Goal: Task Accomplishment & Management: Manage account settings

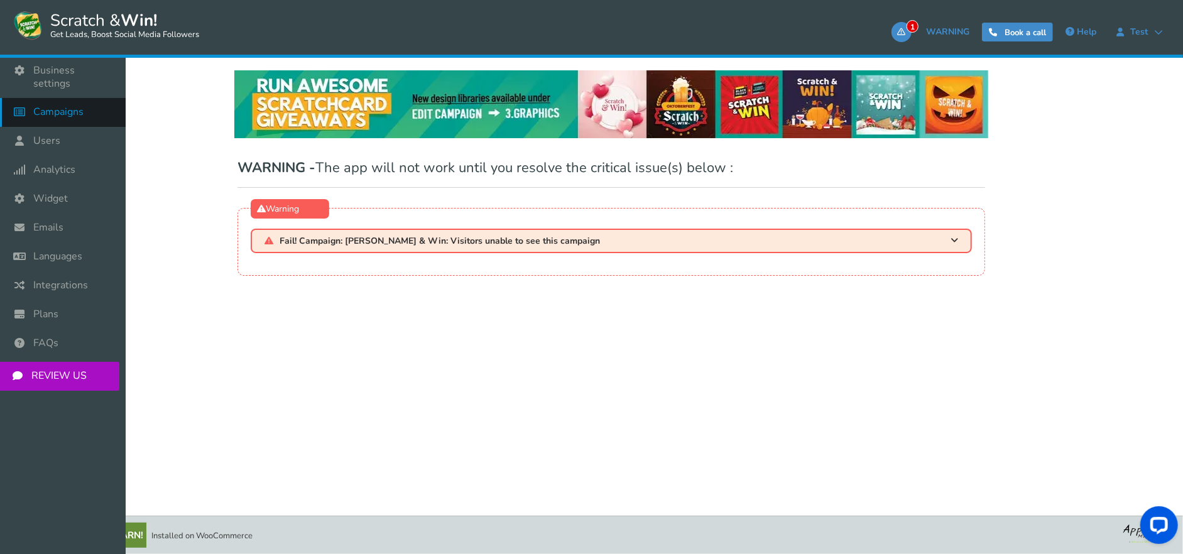
click at [68, 106] on span "Campaigns" at bounding box center [58, 112] width 50 height 13
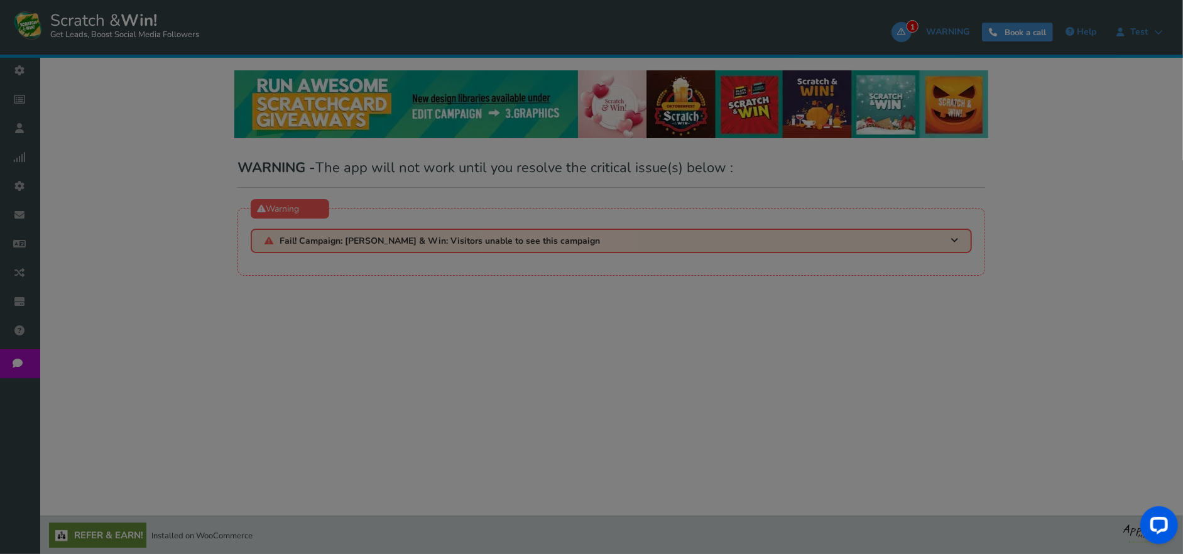
select select "21102"
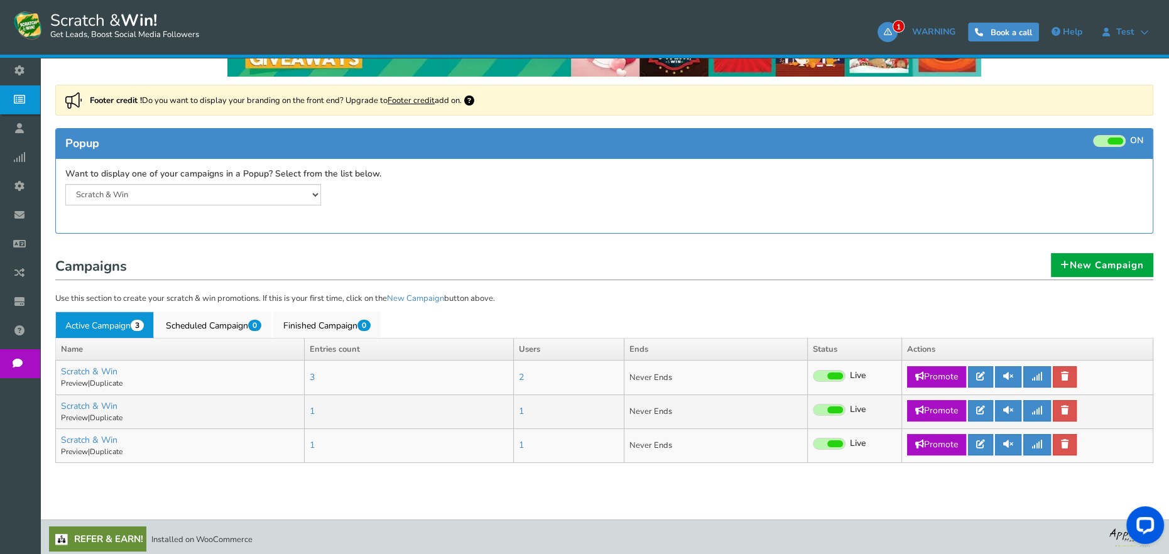
scroll to position [145, 0]
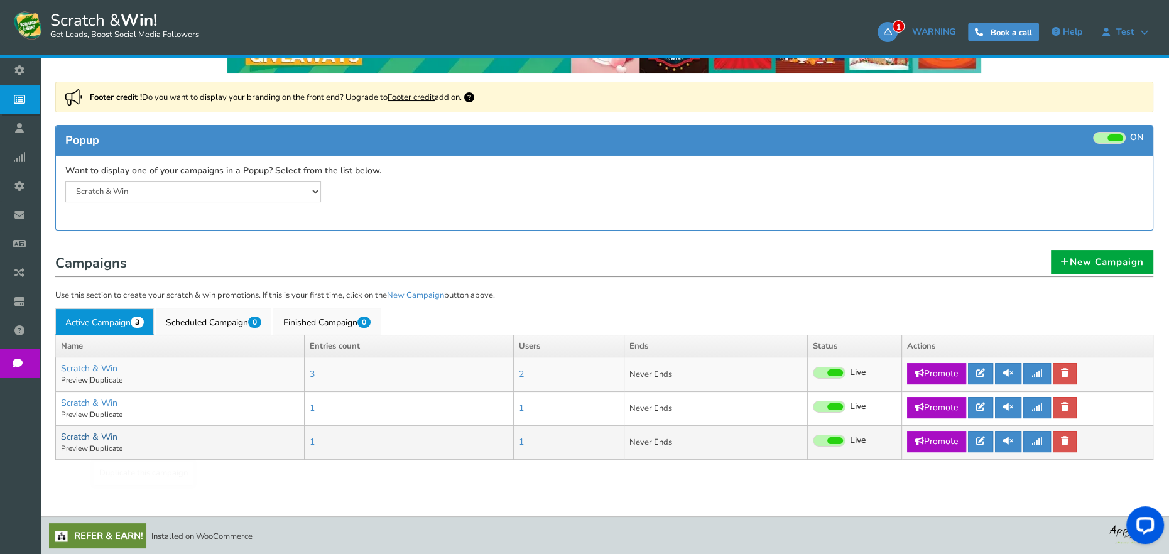
click at [90, 438] on link "Scratch & Win" at bounding box center [89, 437] width 57 height 12
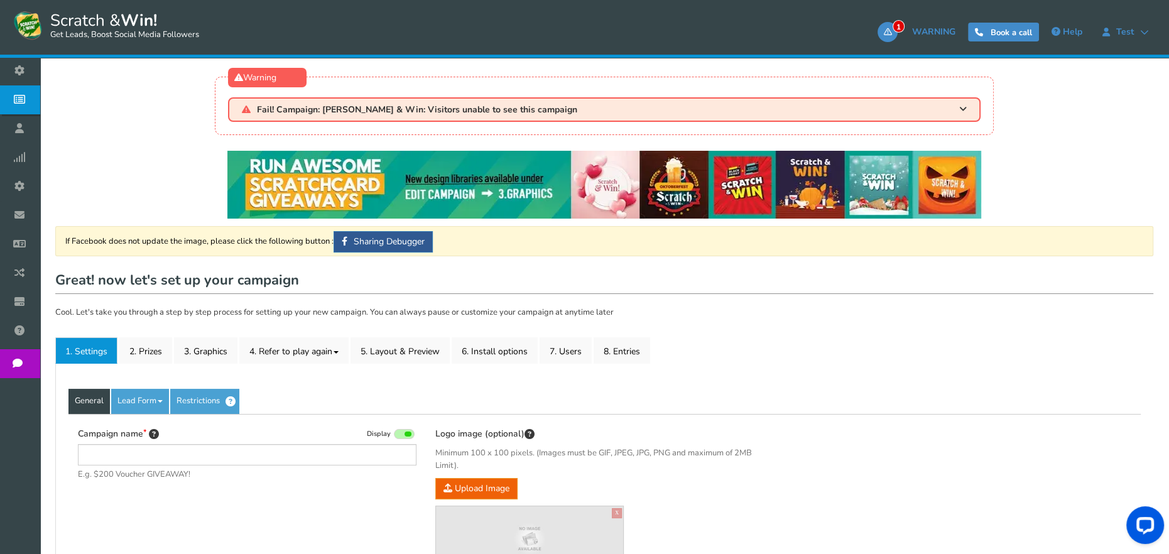
type input "Scratch & Win"
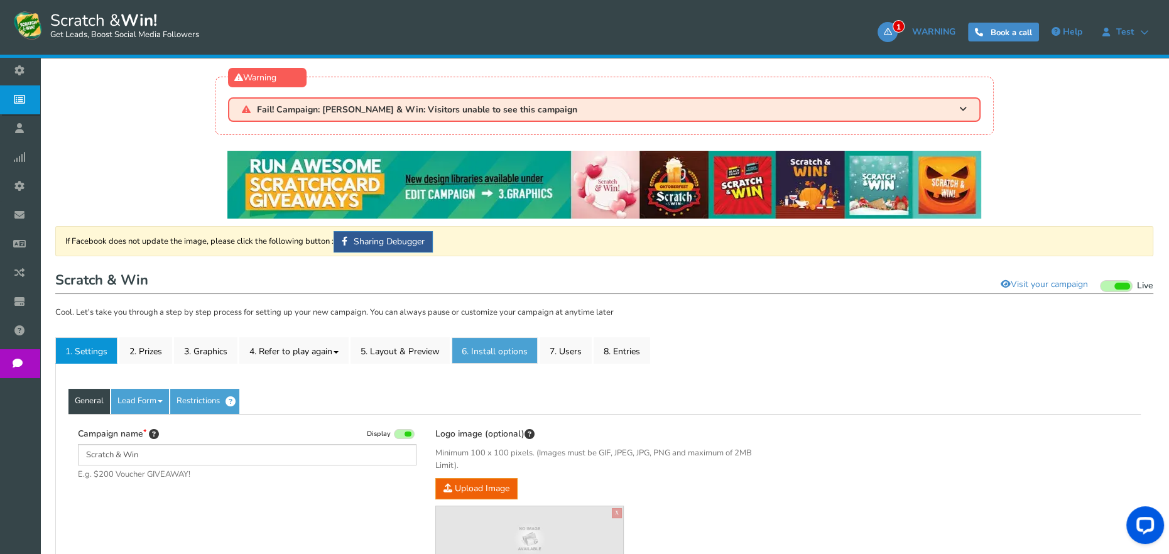
click at [497, 353] on link "6. Install options New" at bounding box center [495, 350] width 86 height 26
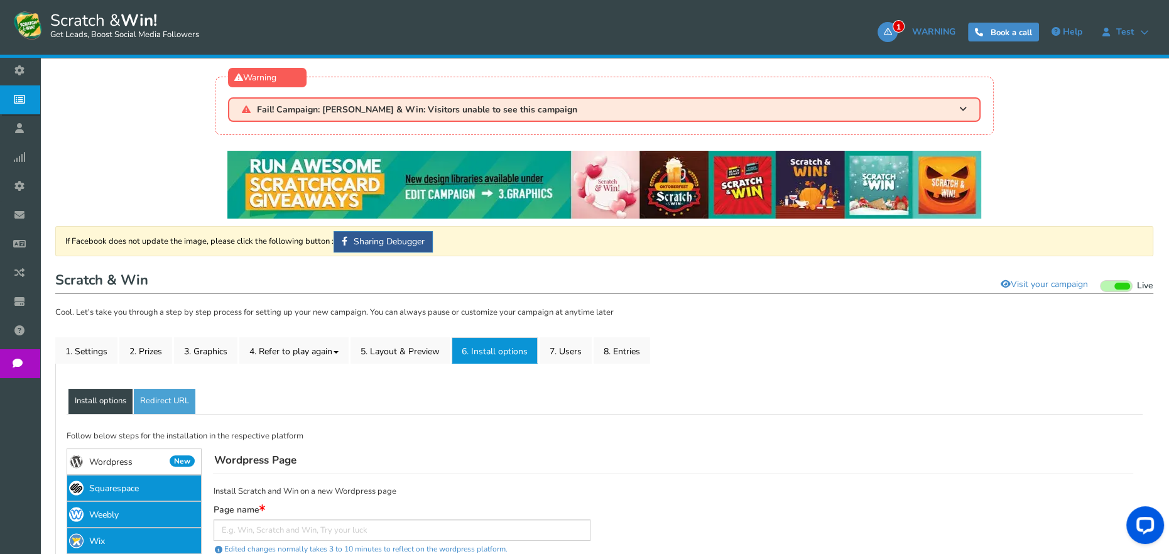
scroll to position [178, 0]
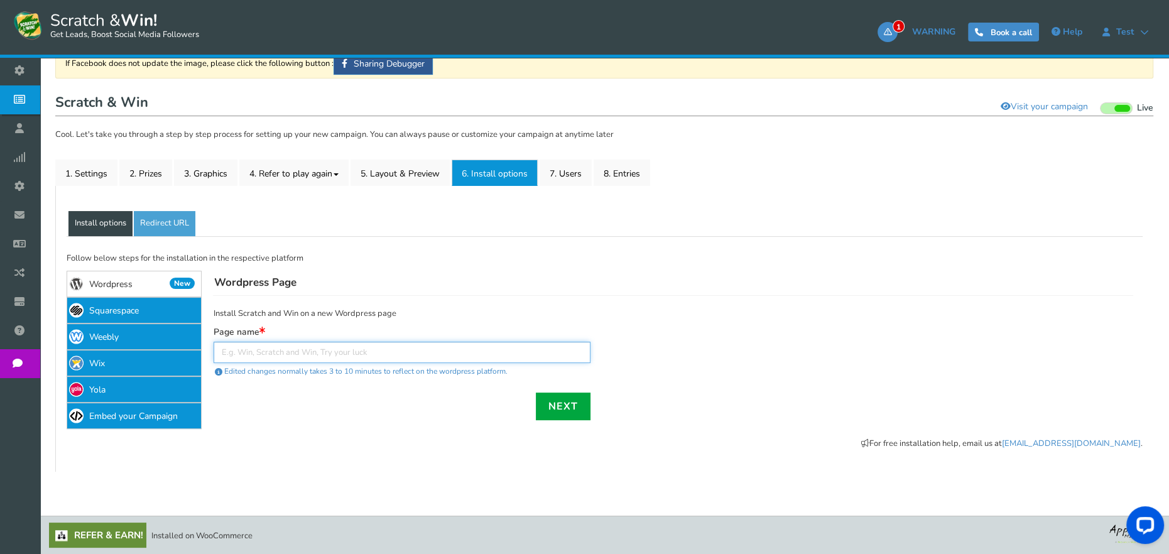
click at [442, 350] on input "text" at bounding box center [402, 352] width 377 height 21
type input "abc"
click at [537, 410] on link "Next" at bounding box center [563, 407] width 55 height 28
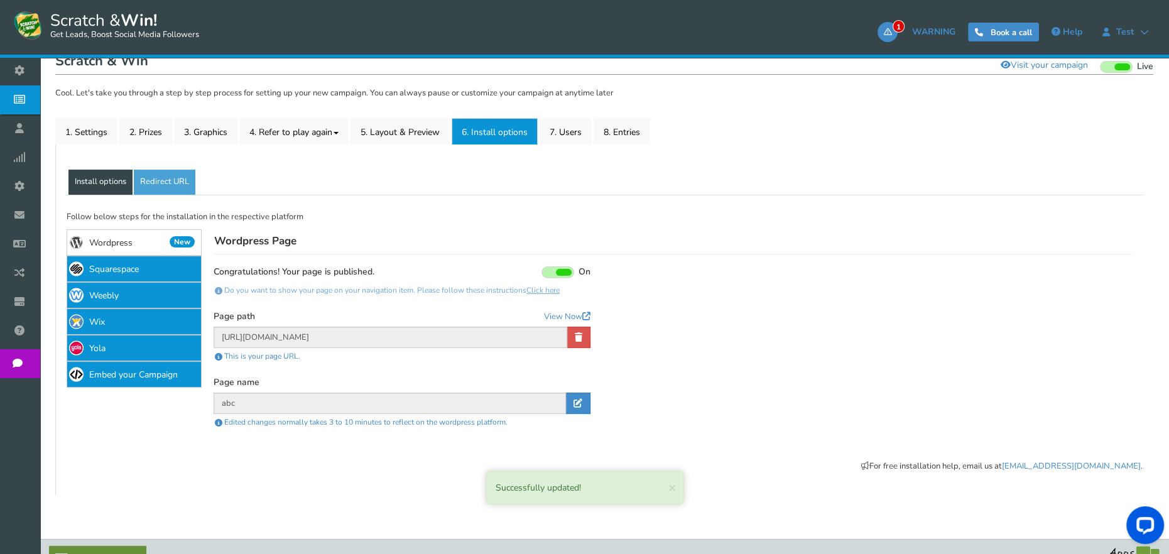
scroll to position [242, 0]
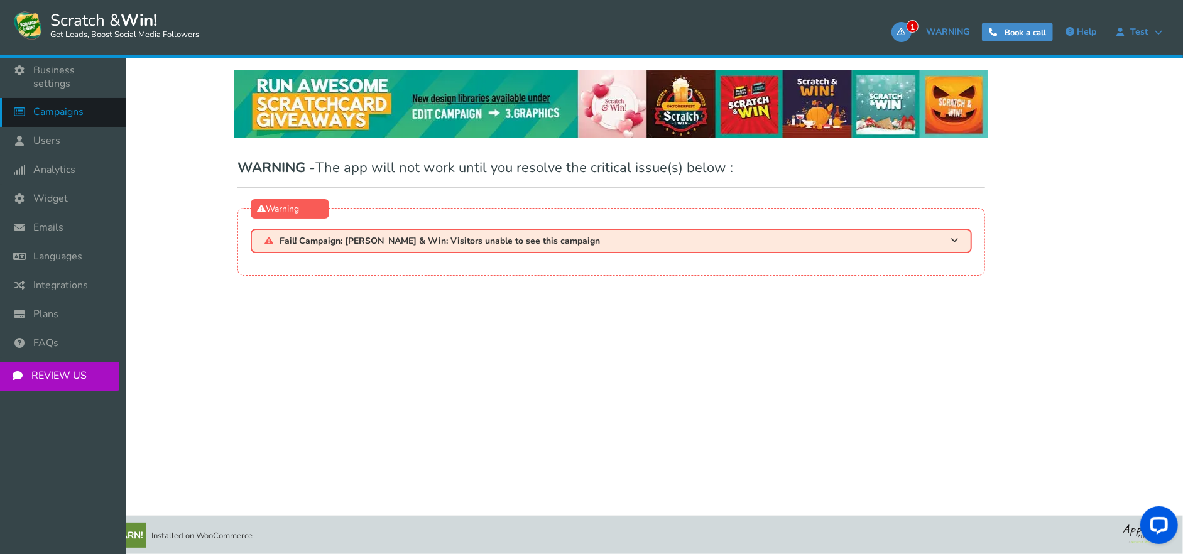
click at [82, 106] on span "Campaigns" at bounding box center [58, 112] width 50 height 13
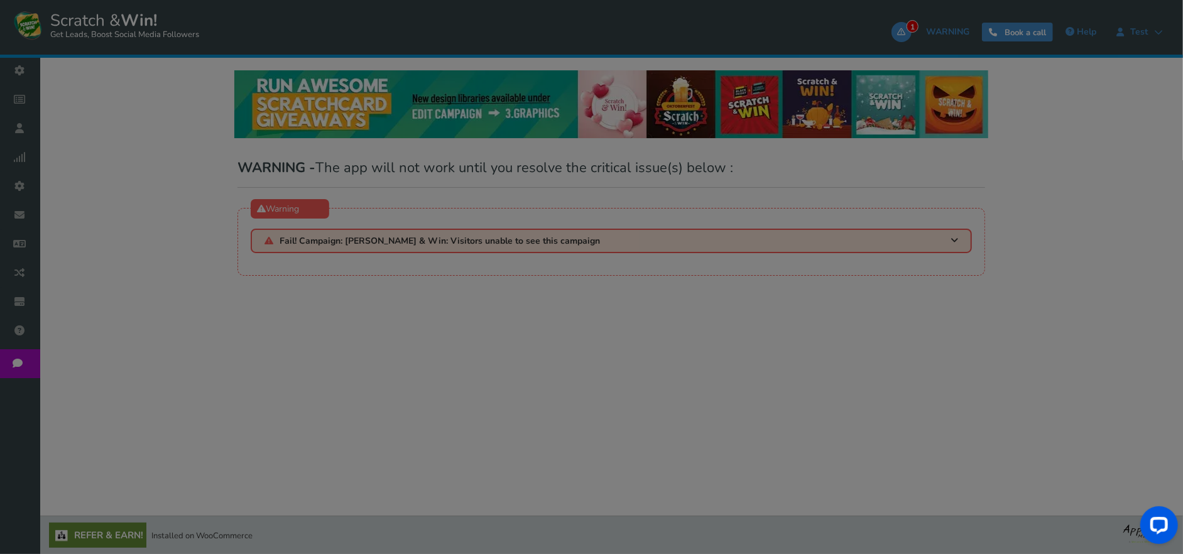
select select "21102"
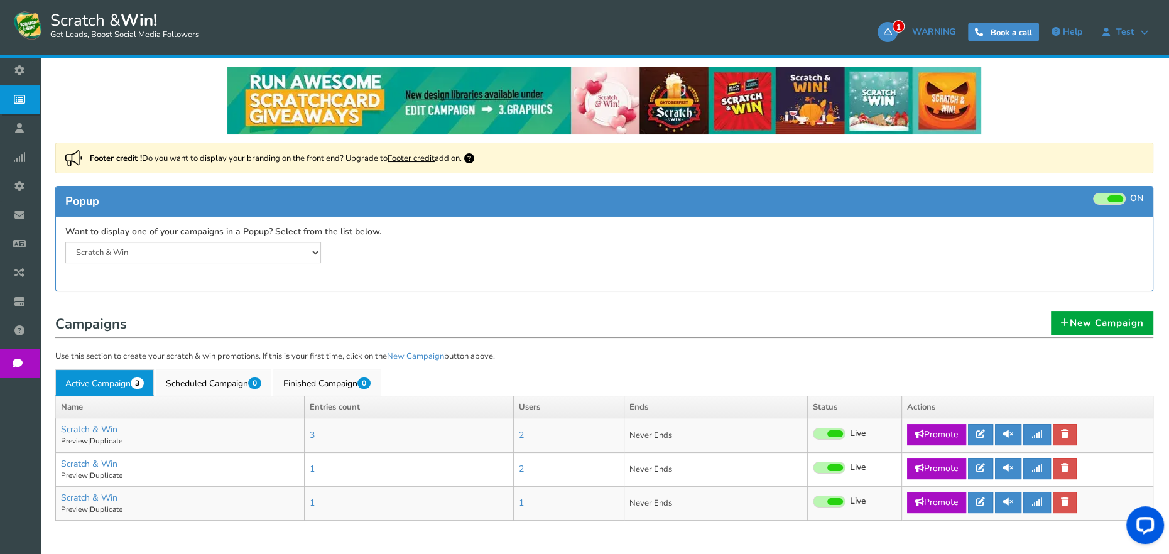
scroll to position [145, 0]
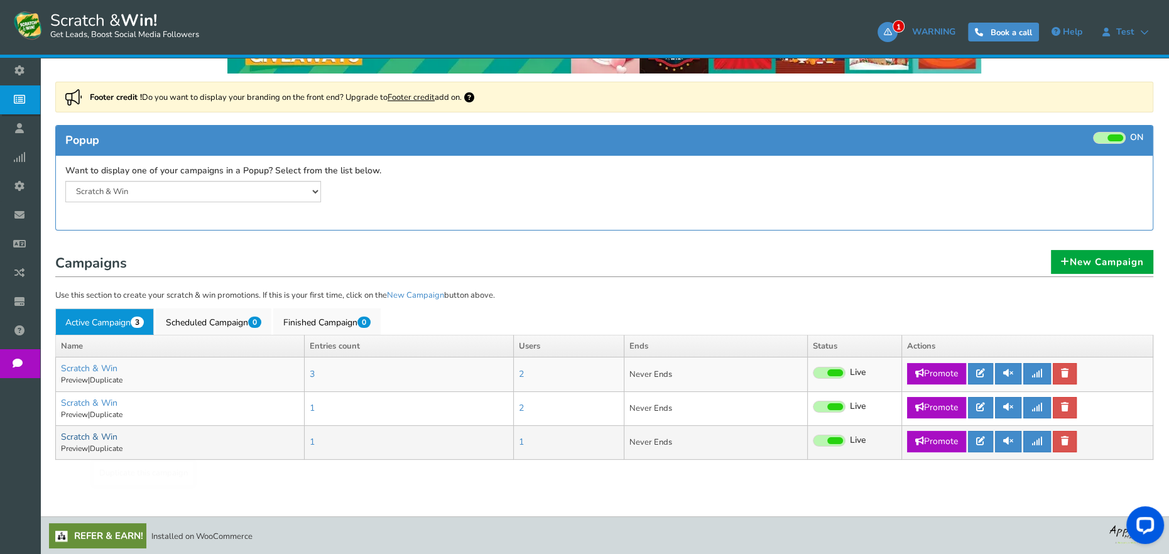
click at [106, 438] on link "Scratch & Win" at bounding box center [89, 437] width 57 height 12
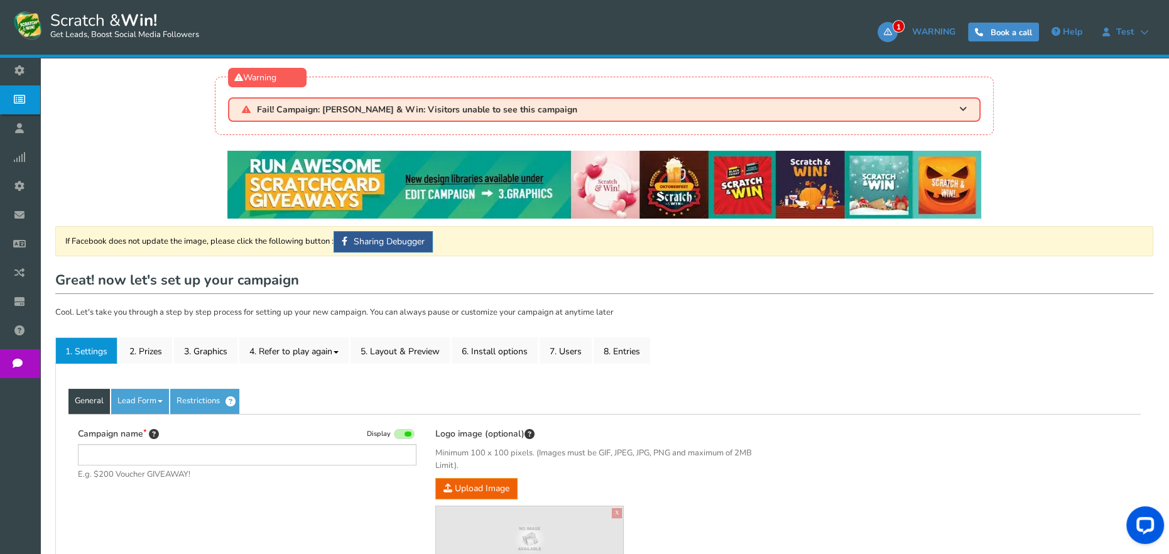
type input "Scratch & Win"
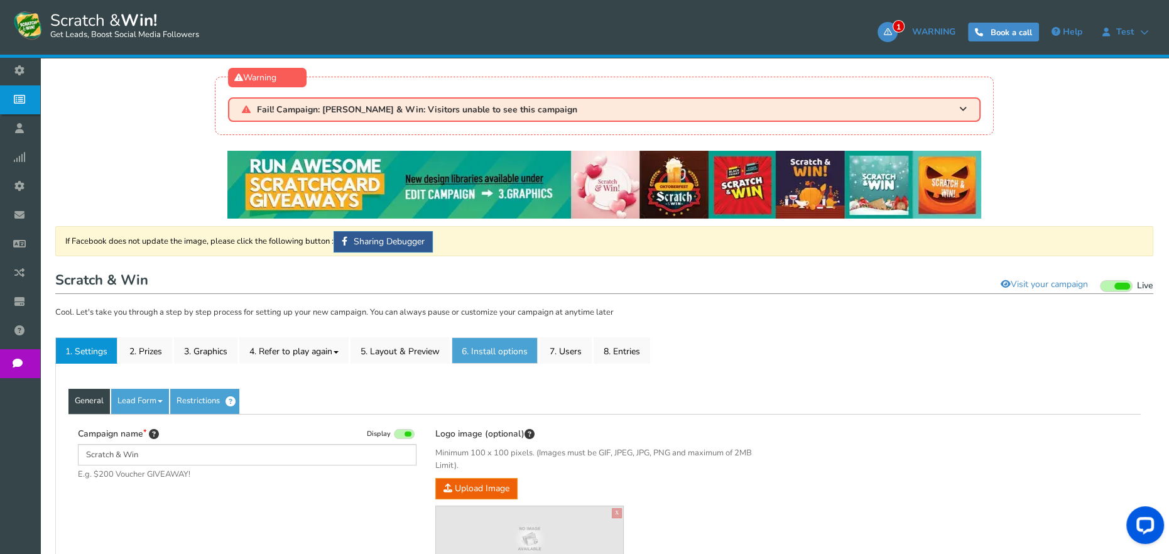
click at [513, 350] on link "6. Install options New" at bounding box center [495, 350] width 86 height 26
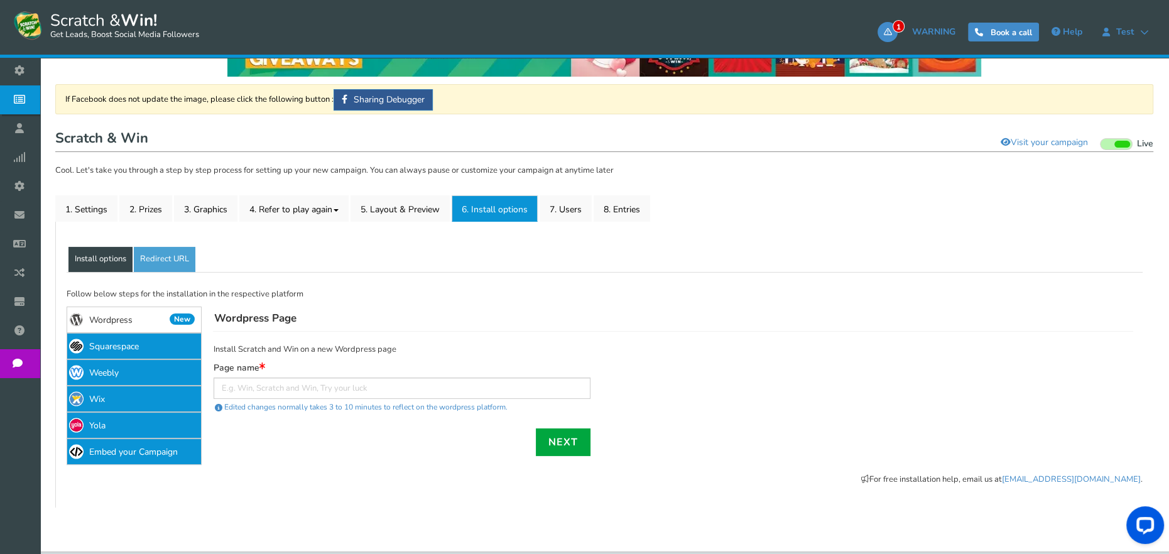
scroll to position [178, 0]
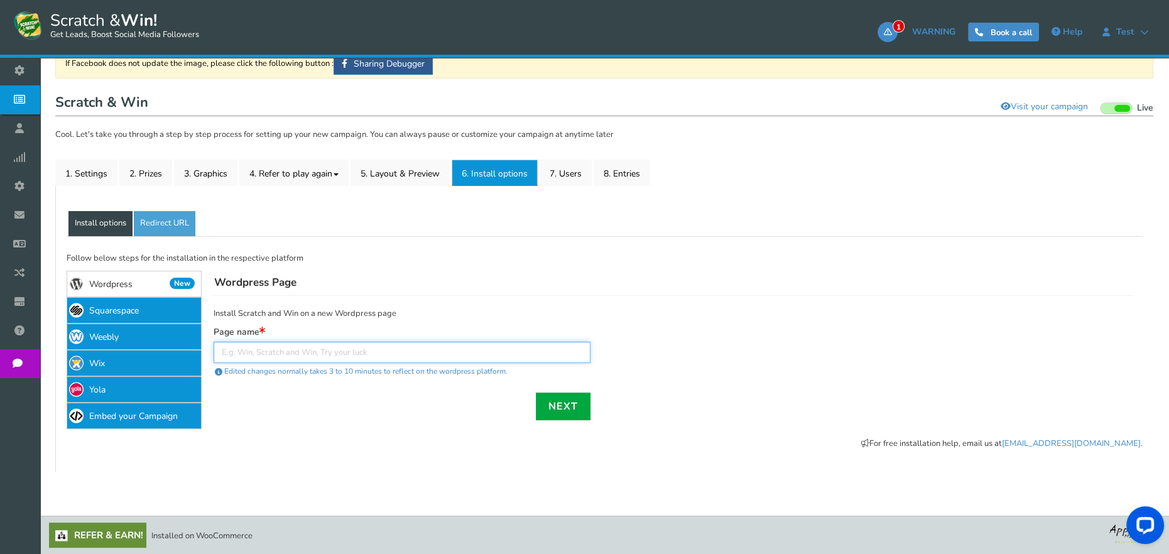
click at [434, 347] on input "text" at bounding box center [402, 352] width 377 height 21
type input "abc"
click at [590, 404] on div "Install Scratch and Win on a new Wordpress page Page name abc Edited changes no…" at bounding box center [668, 358] width 932 height 125
click at [580, 405] on link "Next" at bounding box center [563, 407] width 55 height 28
click at [567, 401] on link "Next" at bounding box center [563, 407] width 55 height 28
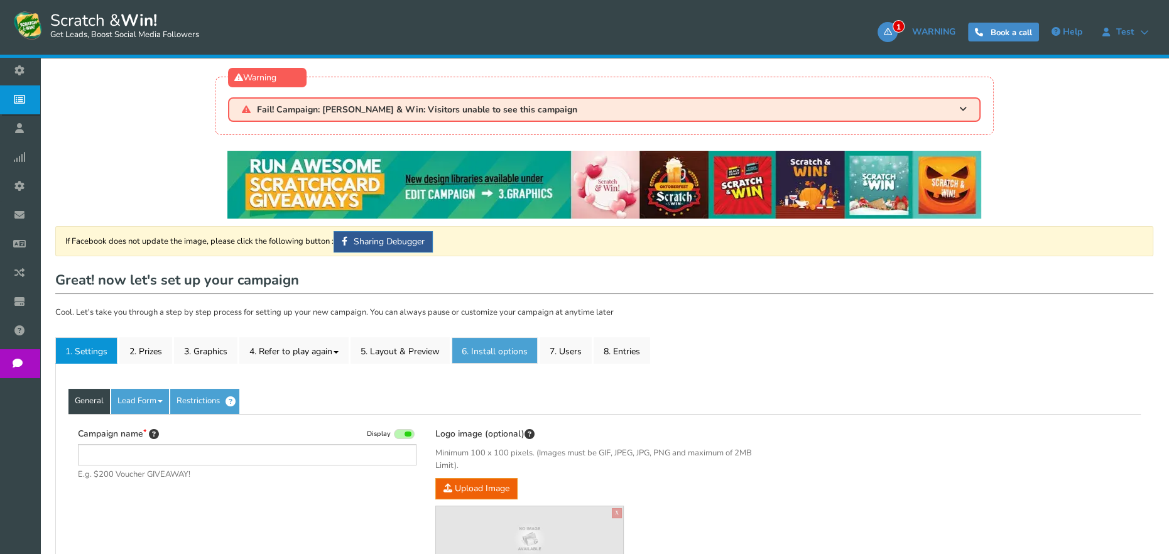
type input "Scratch & Win"
click at [499, 357] on link "6. Install options New" at bounding box center [495, 350] width 86 height 26
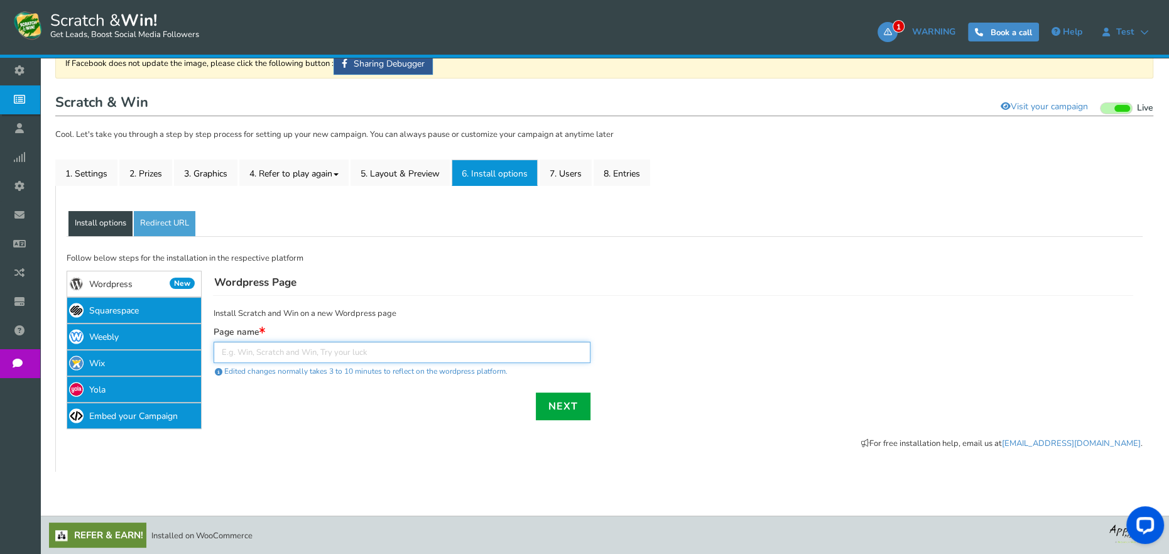
click at [521, 344] on input "text" at bounding box center [402, 352] width 377 height 21
type input "abc"
click at [580, 417] on link "Next" at bounding box center [563, 407] width 55 height 28
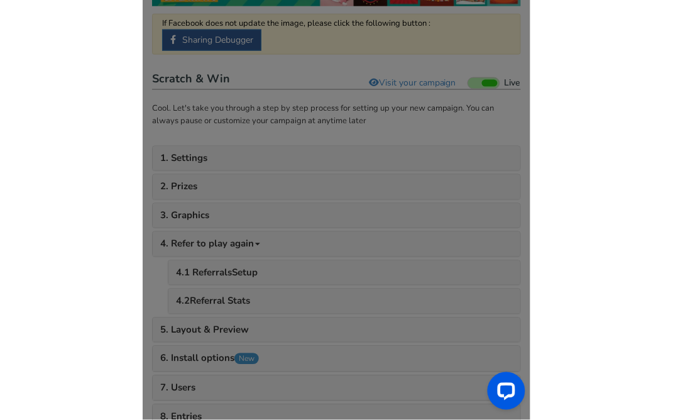
scroll to position [172, 0]
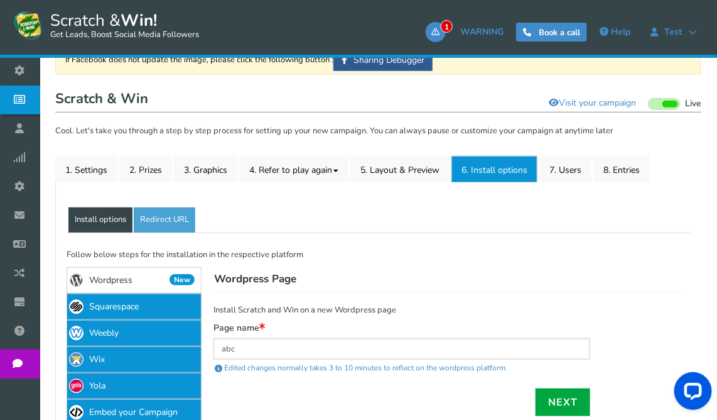
click at [567, 401] on link "Next" at bounding box center [563, 402] width 55 height 28
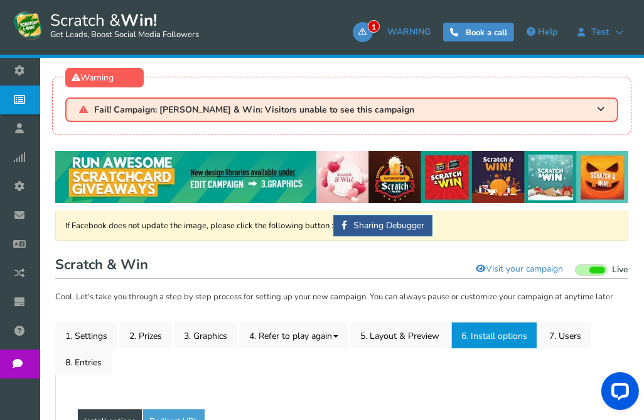
scroll to position [251, 0]
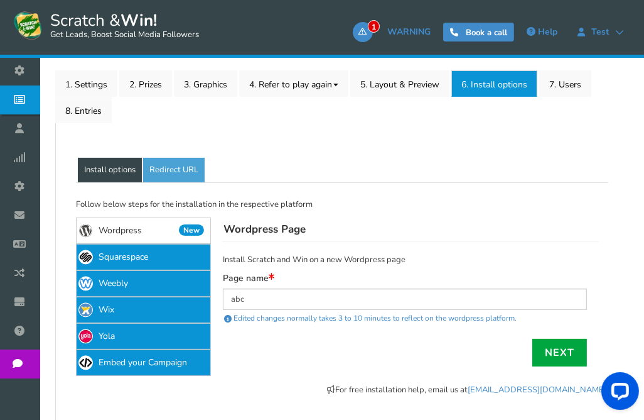
click at [563, 350] on link "Next" at bounding box center [560, 353] width 55 height 28
